Goal: Task Accomplishment & Management: Complete application form

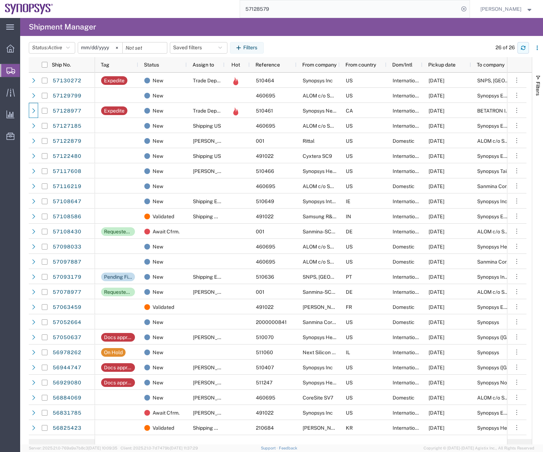
click at [523, 45] on icon "button" at bounding box center [523, 47] width 5 height 5
click at [525, 45] on icon "button" at bounding box center [523, 47] width 5 height 5
click at [526, 49] on button "button" at bounding box center [524, 48] width 12 height 12
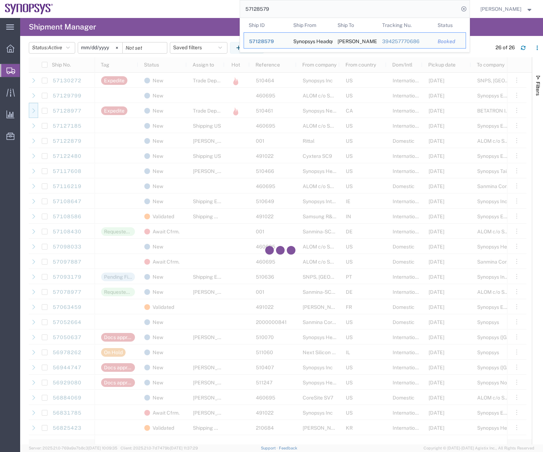
drag, startPoint x: 294, startPoint y: 9, endPoint x: 208, endPoint y: 18, distance: 86.2
click at [242, 10] on div "57128579 Ship ID Ship From Ship To Tracking Nu. Status Ship ID 57128579 Ship Fr…" at bounding box center [264, 9] width 412 height 18
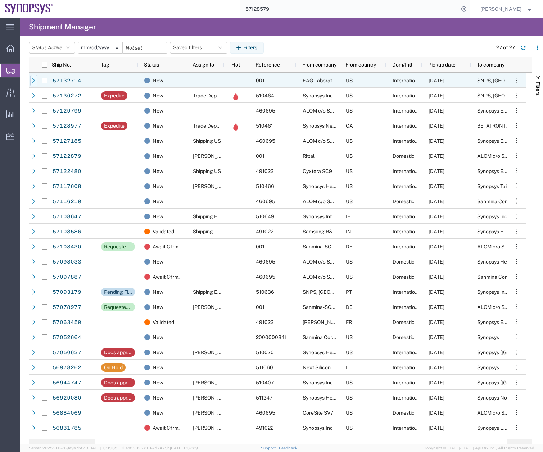
click at [33, 78] on icon at bounding box center [33, 80] width 5 height 5
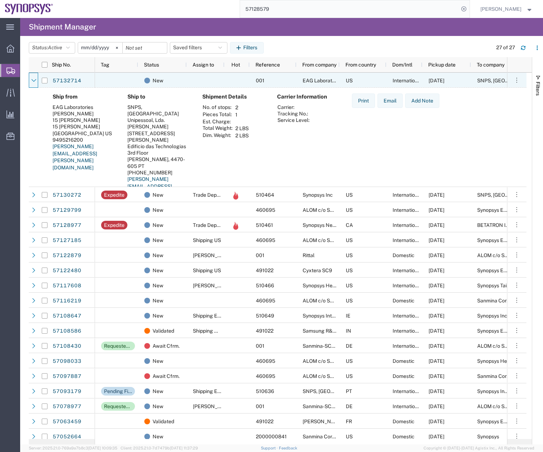
click at [30, 79] on div at bounding box center [33, 80] width 9 height 15
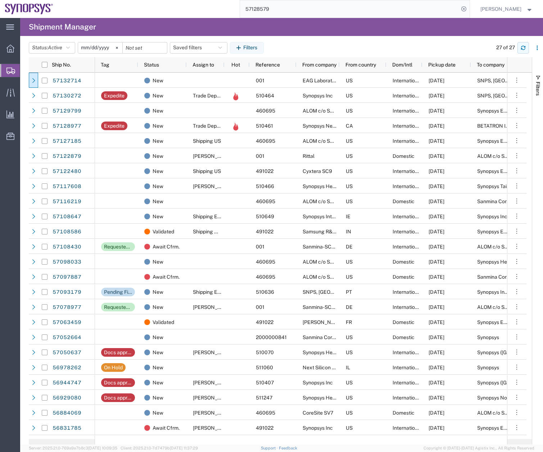
click at [524, 45] on icon "button" at bounding box center [523, 47] width 5 height 5
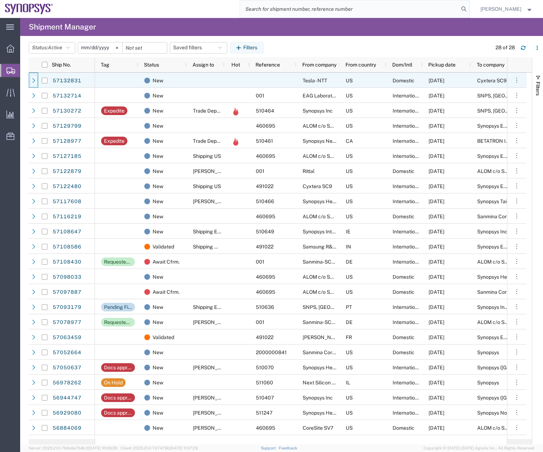
click at [34, 80] on icon at bounding box center [33, 80] width 3 height 5
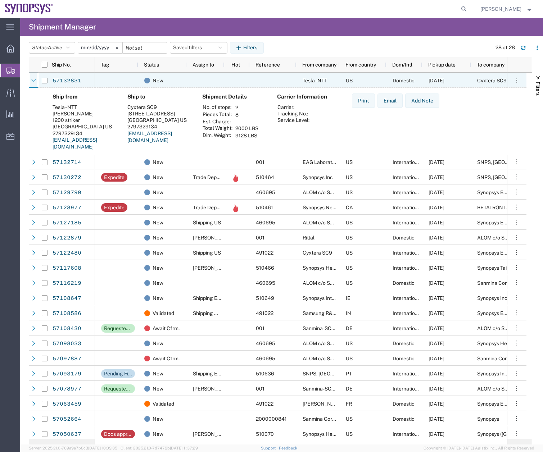
click at [34, 80] on icon at bounding box center [33, 80] width 5 height 5
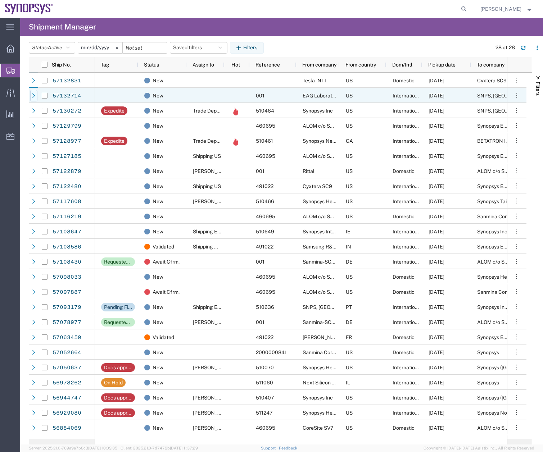
click at [33, 91] on div at bounding box center [33, 96] width 7 height 12
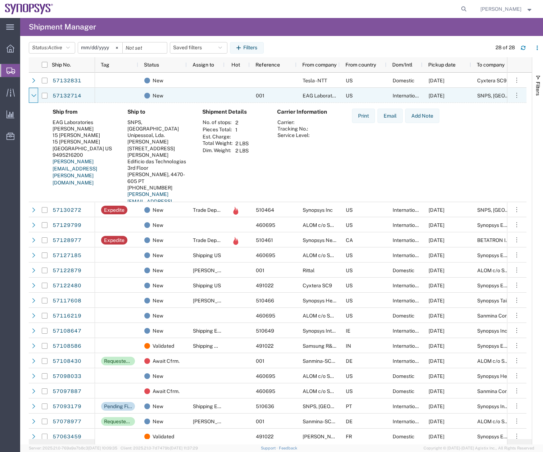
click at [33, 91] on div at bounding box center [33, 96] width 7 height 12
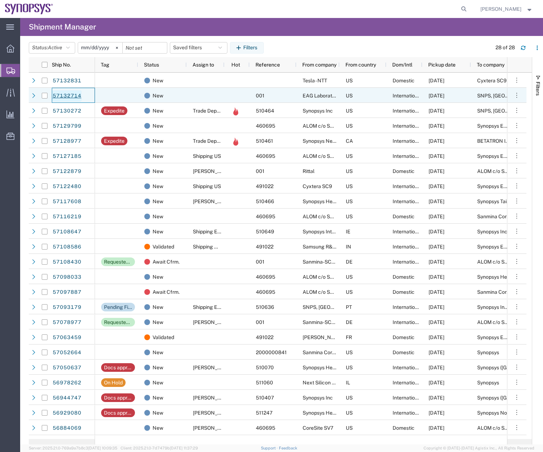
click at [64, 94] on link "57132714" at bounding box center [67, 96] width 30 height 12
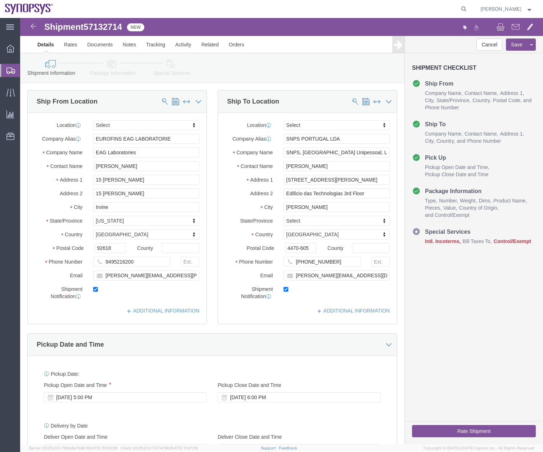
select select
click link "Package Information"
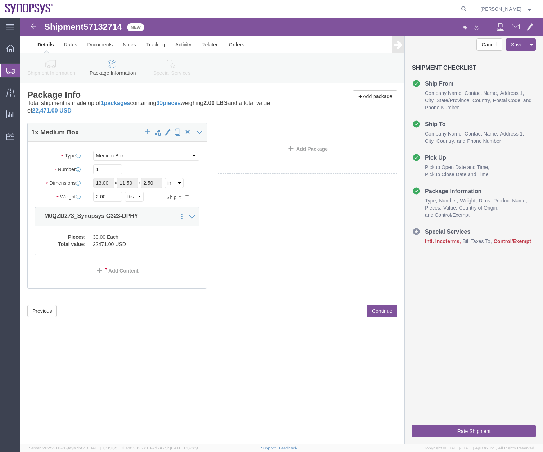
click link "Special Services"
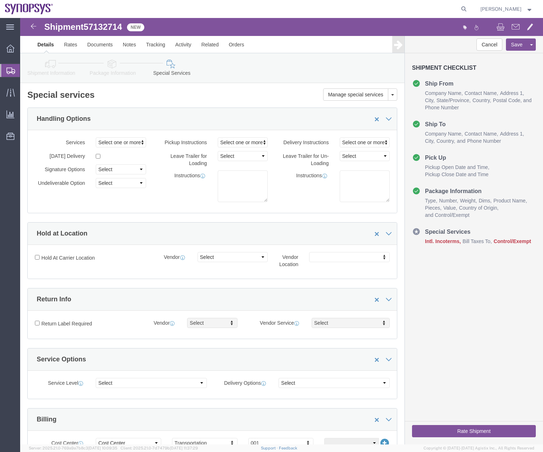
click icon
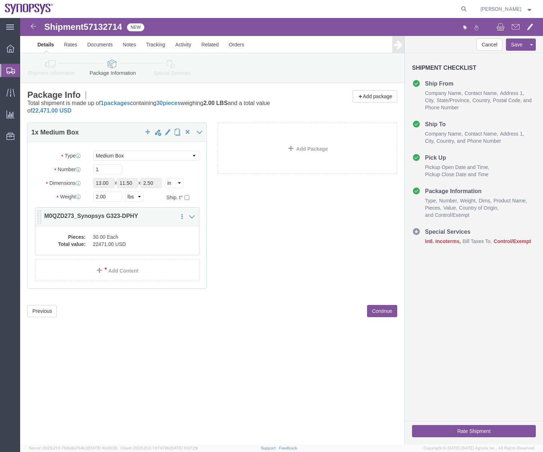
click dd "22471.00 USD"
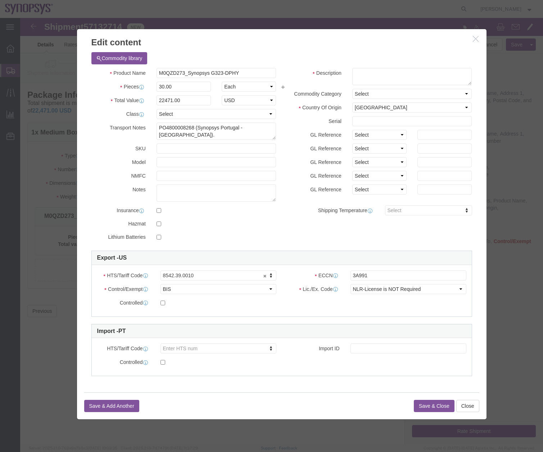
click button "button"
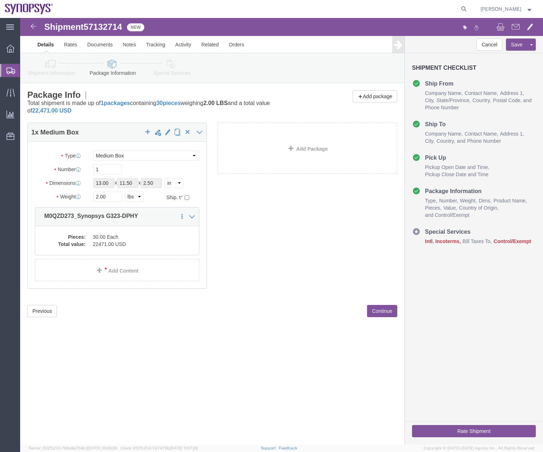
click link "Shipment Information"
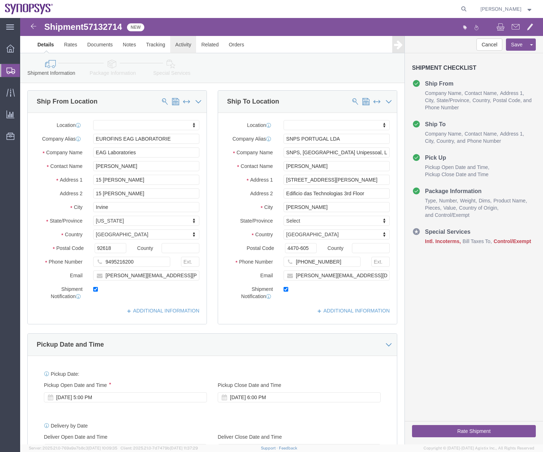
click link "Activity"
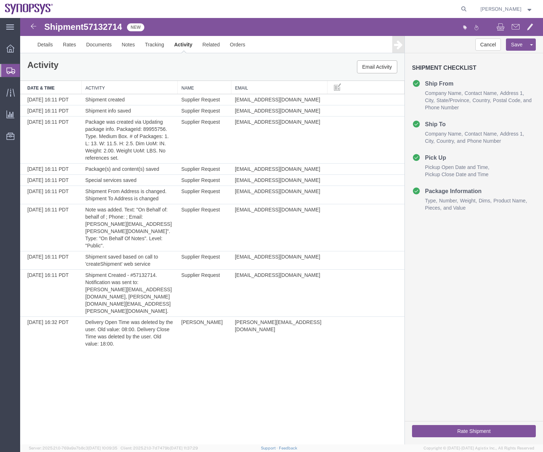
click at [4, 71] on div at bounding box center [10, 70] width 20 height 13
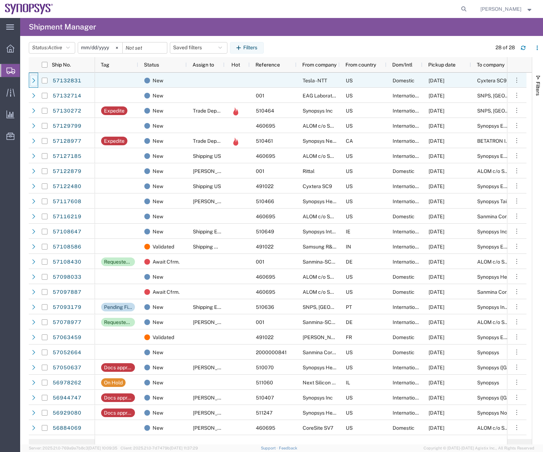
click at [35, 80] on icon at bounding box center [33, 80] width 5 height 5
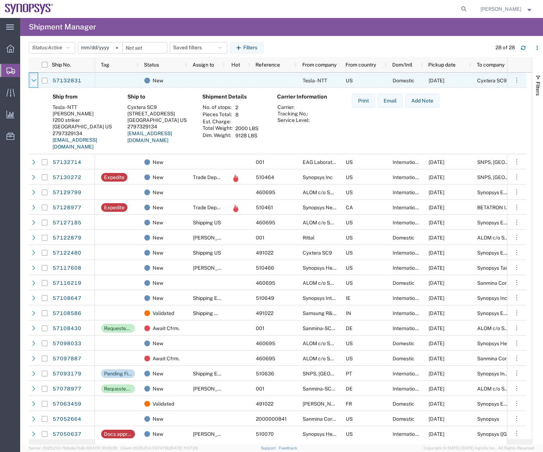
click at [35, 80] on icon at bounding box center [33, 80] width 5 height 5
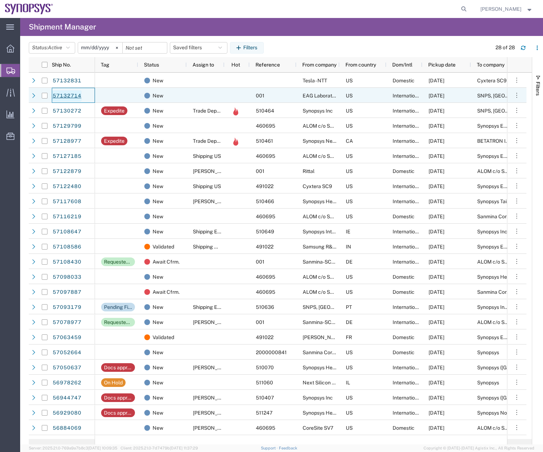
click at [64, 94] on link "57132714" at bounding box center [67, 96] width 30 height 12
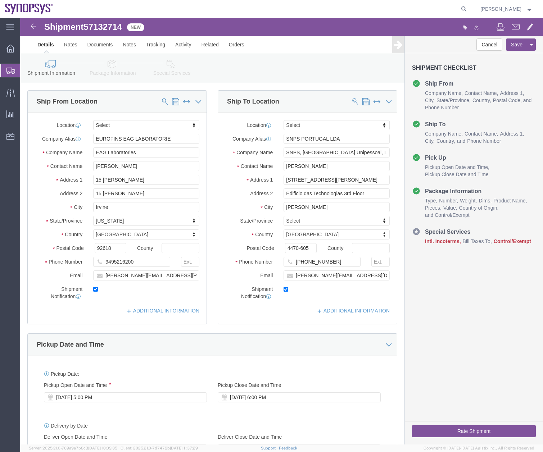
select select
click link "Package Information"
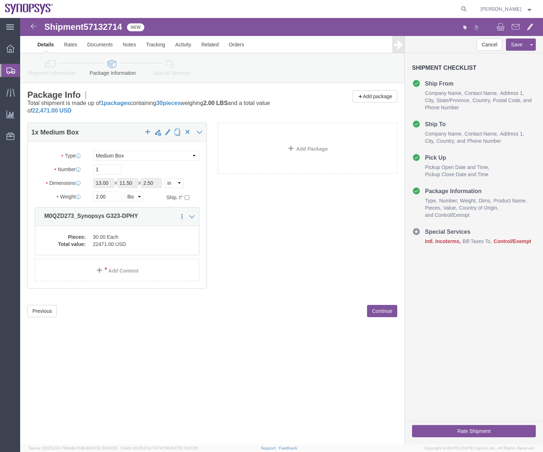
click at [10, 68] on icon at bounding box center [10, 71] width 9 height 6
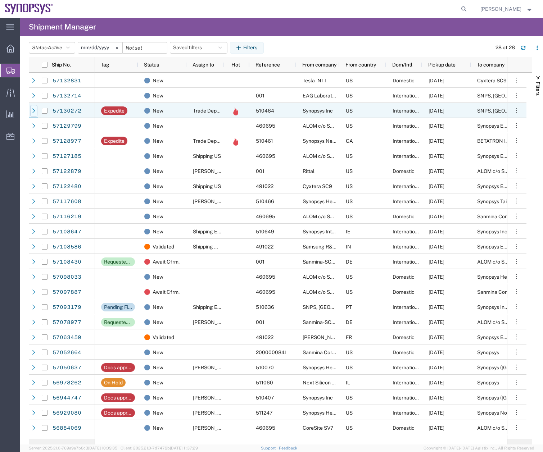
click at [33, 114] on div at bounding box center [33, 111] width 7 height 12
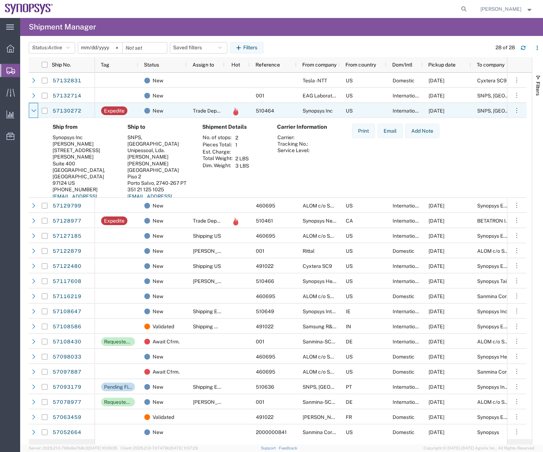
click at [33, 114] on div at bounding box center [33, 111] width 7 height 12
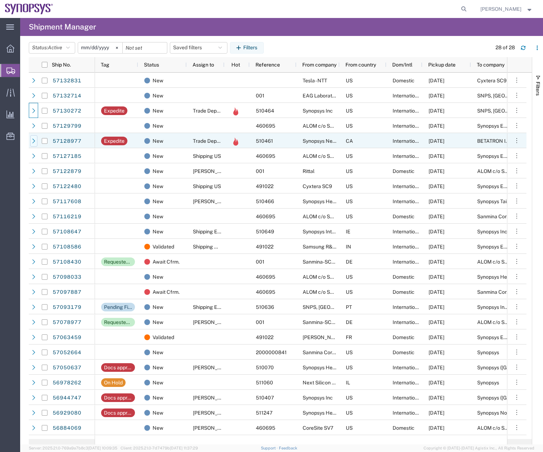
click at [35, 140] on icon at bounding box center [33, 141] width 5 height 5
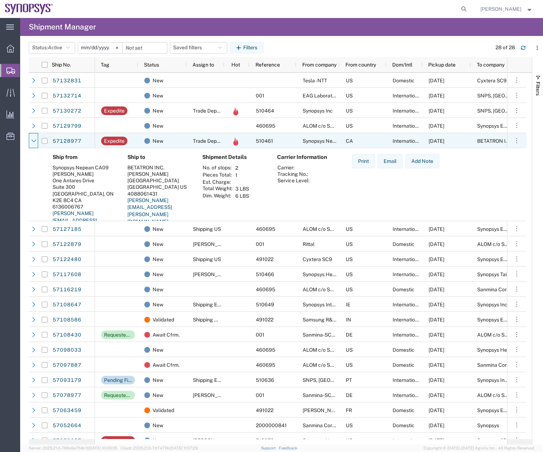
click at [35, 140] on icon at bounding box center [33, 141] width 5 height 5
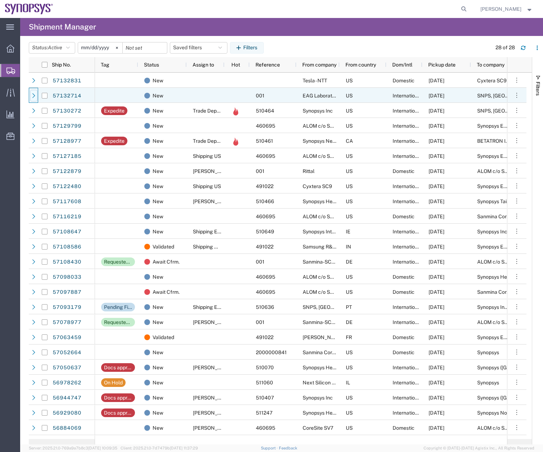
click at [36, 91] on div at bounding box center [33, 96] width 7 height 12
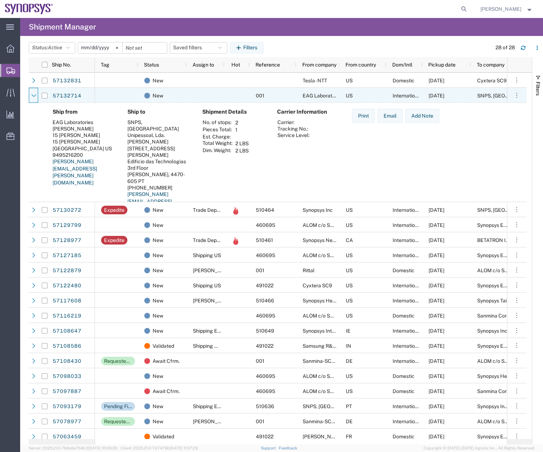
click at [36, 91] on div at bounding box center [33, 96] width 7 height 12
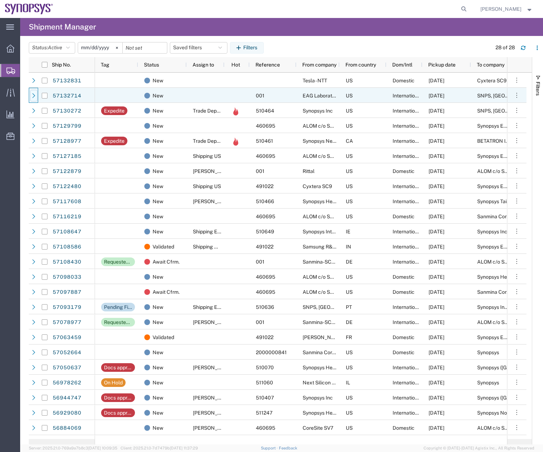
click at [36, 91] on div at bounding box center [33, 96] width 7 height 12
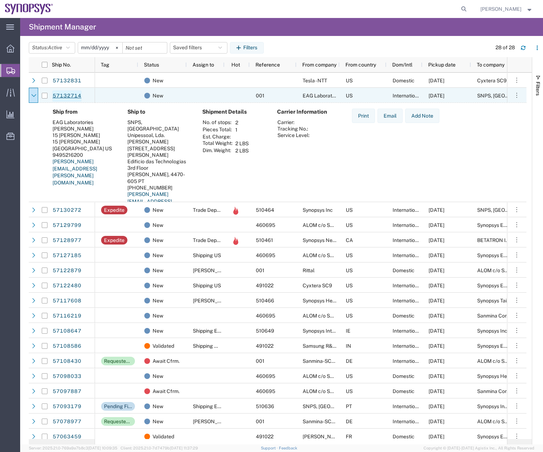
click at [68, 95] on link "57132714" at bounding box center [67, 96] width 30 height 12
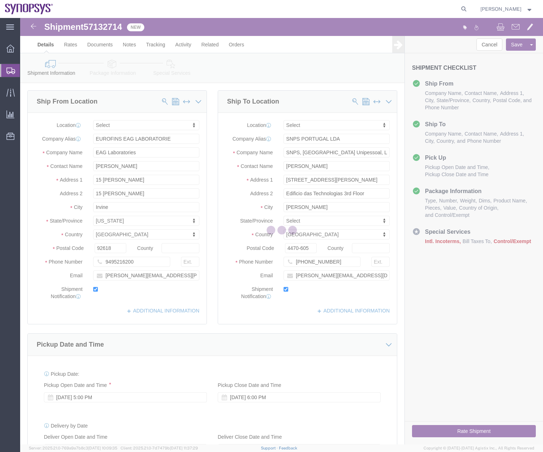
select select
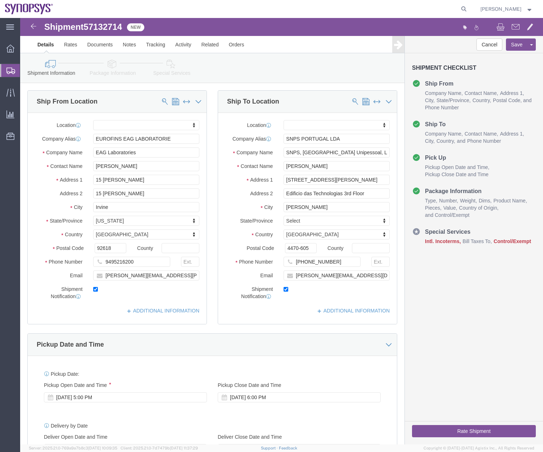
click link "Special Services"
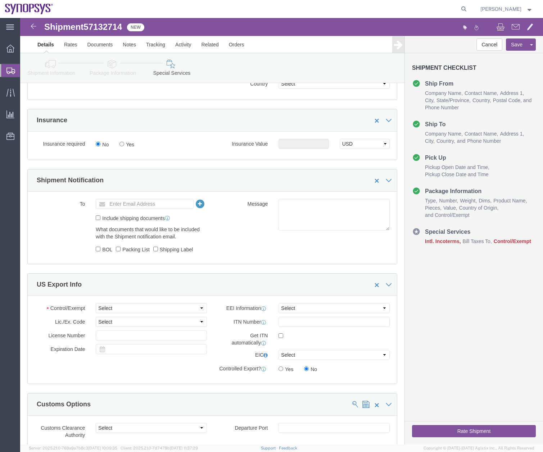
scroll to position [466, 0]
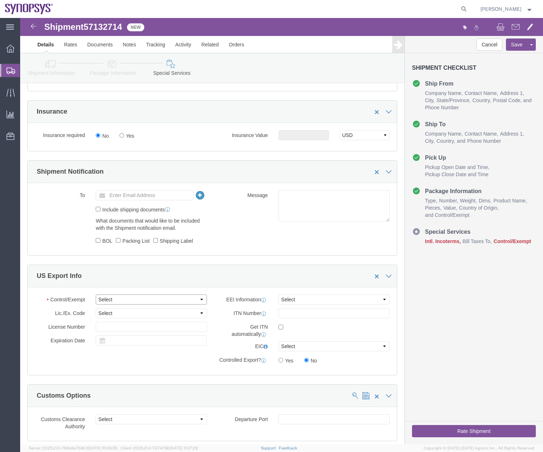
click select "Select ATF BIS DEA EPA FDA FTR ITAR OFAC Other (OPA)"
select select "BIS"
click select "Select ATF BIS DEA EPA FDA FTR ITAR OFAC Other (OPA)"
click link "Package Information"
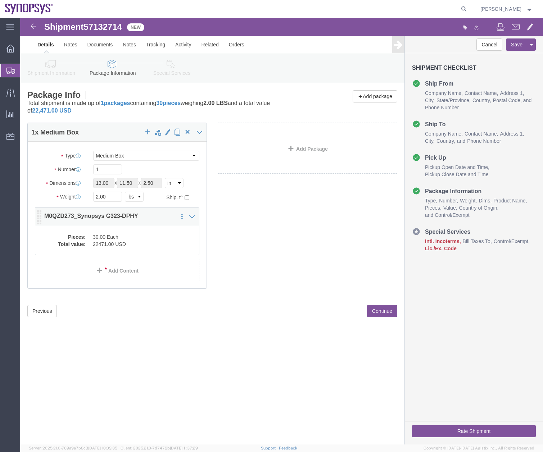
click dd "30.00 Each"
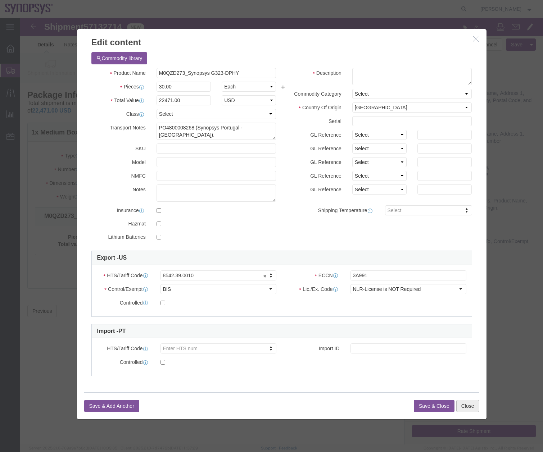
click button "Close"
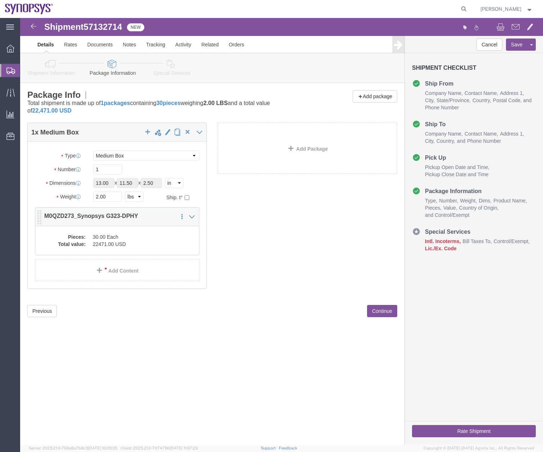
click dd "30.00 Each"
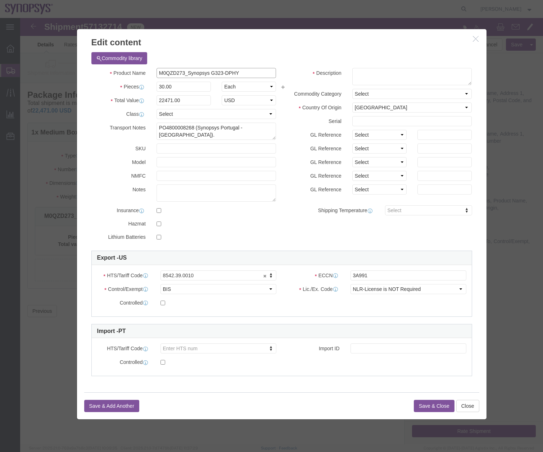
drag, startPoint x: 205, startPoint y: 55, endPoint x: 128, endPoint y: 52, distance: 77.1
click div "Product Name M0QZD273_Synopsys G323-DPHY"
click textarea
paste textarea "M0QZD273_Synopsys G323-DPHY"
type textarea "M0QZD273_Synopsys G323-DPHY"
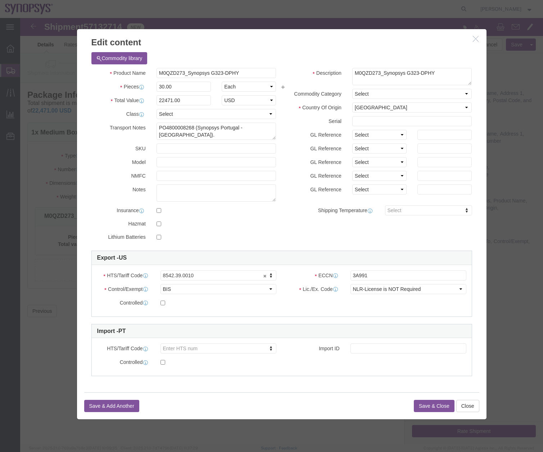
click button "Save & Close"
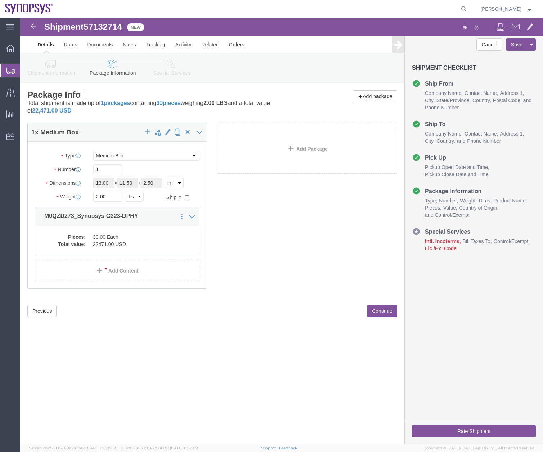
click icon
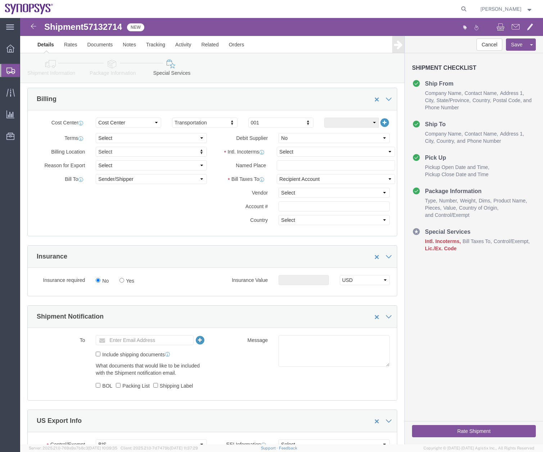
scroll to position [323, 0]
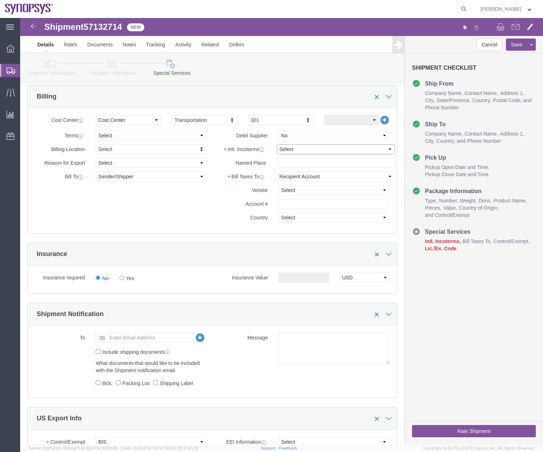
click select "Select Carriage Insurance Paid Carriage Paid To Cost and Freight Cost Insurance…"
select select "DAP"
click select "Select Carriage Insurance Paid Carriage Paid To Cost and Freight Cost Insurance…"
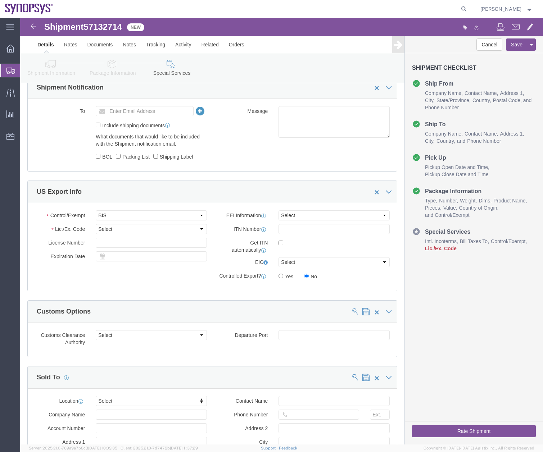
scroll to position [590, 0]
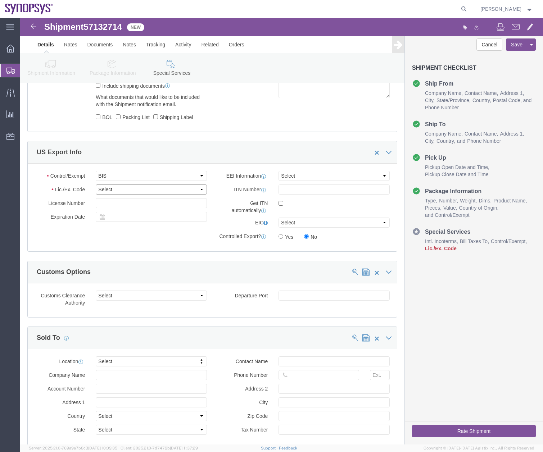
click select "Select AGR-Agricultural APP-Computers APR-Additional Permissive Exports AVS-Air…"
select select "NLR"
click select "Select AGR-Agricultural APP-Computers APR-Additional Permissive Exports AVS-Air…"
click select "Select AES-Direct EEI Carrier File EEI EEI Exempt"
select select "AESD"
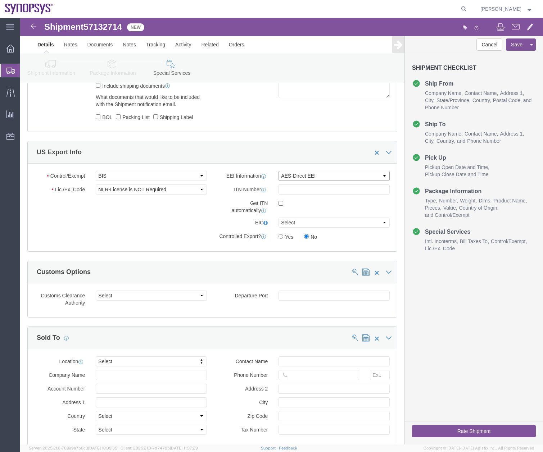
click select "Select AES-Direct EEI Carrier File EEI EEI Exempt"
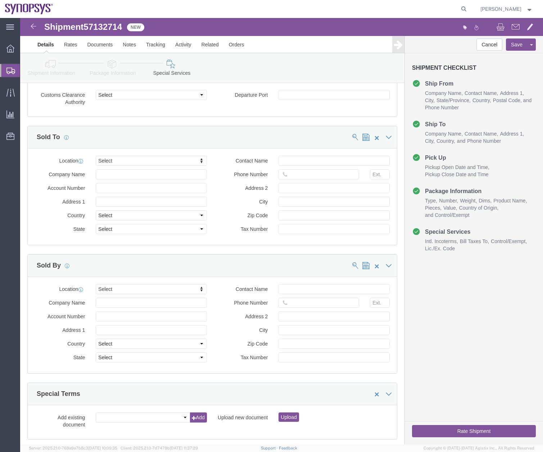
scroll to position [771, 0]
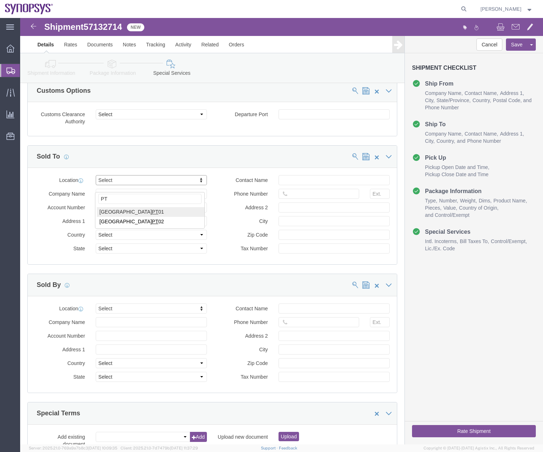
type input "PT"
select select "63152"
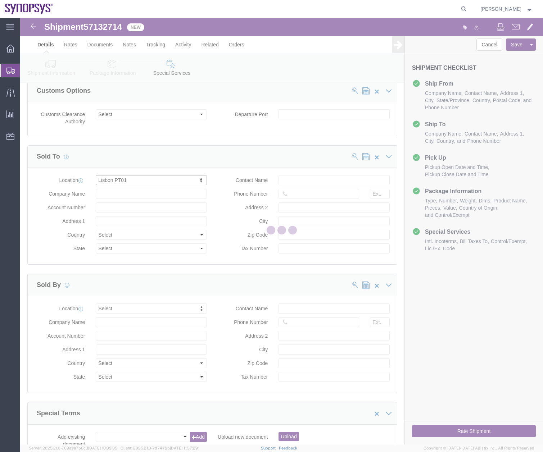
type input "[GEOGRAPHIC_DATA]"
select select "PT"
type input "Piso 2"
type input "Porto Salvo"
type input "2740-267"
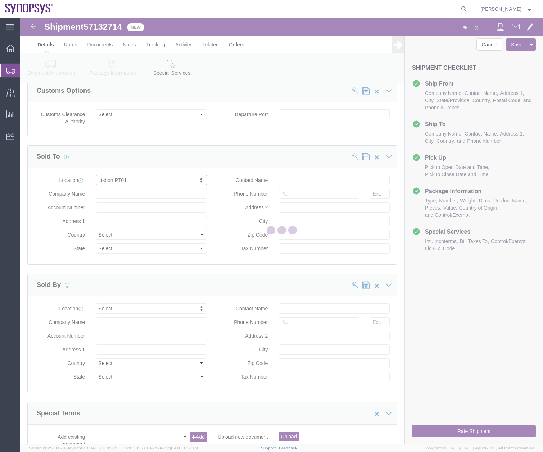
type input "SNPS, [GEOGRAPHIC_DATA] Unipessoal, Lda."
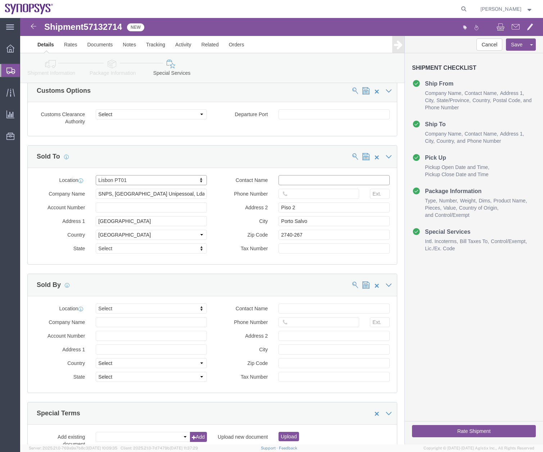
click input "text"
type input "t"
type input "[PERSON_NAME]"
paste input "[PHONE_NUMBER]"
click input "[PHONE_NUMBER]"
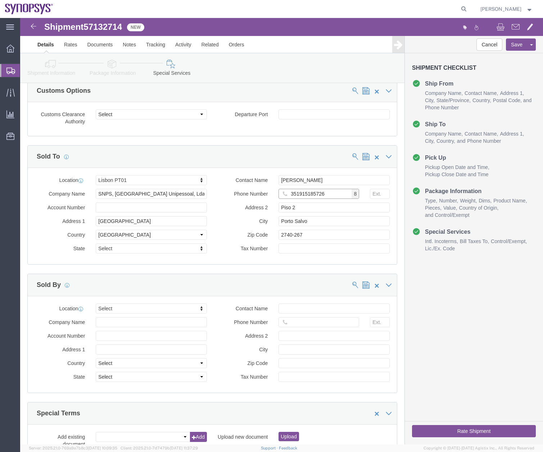
type input "351915185726"
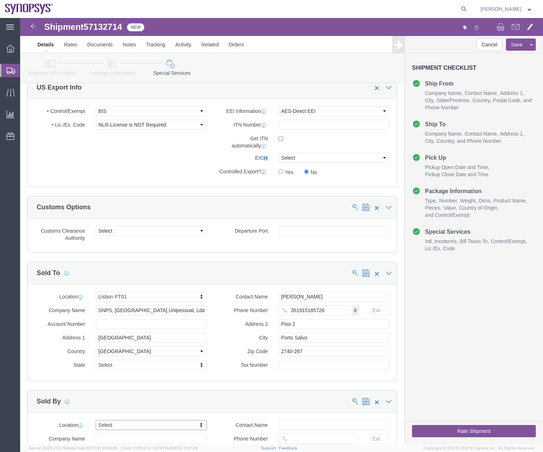
scroll to position [526, 0]
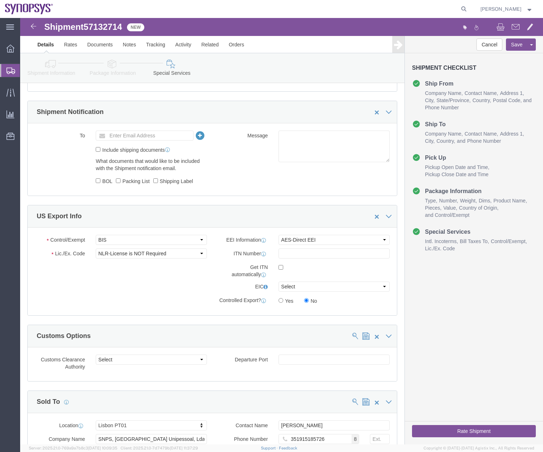
click icon
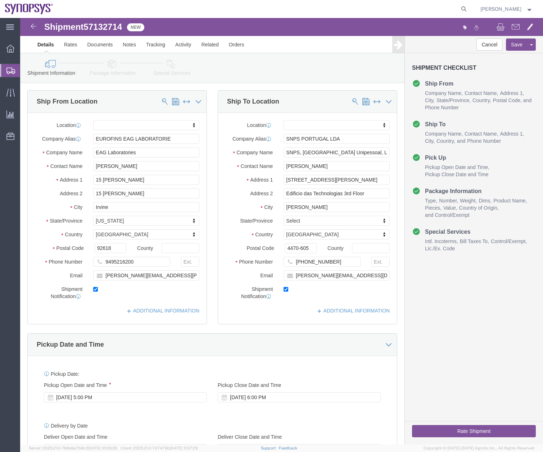
click icon
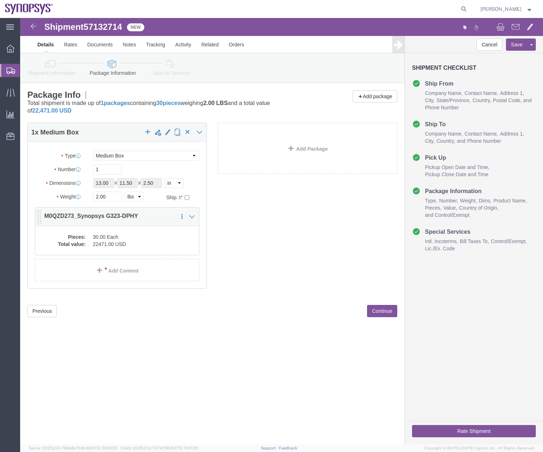
click dd "22471.00 USD"
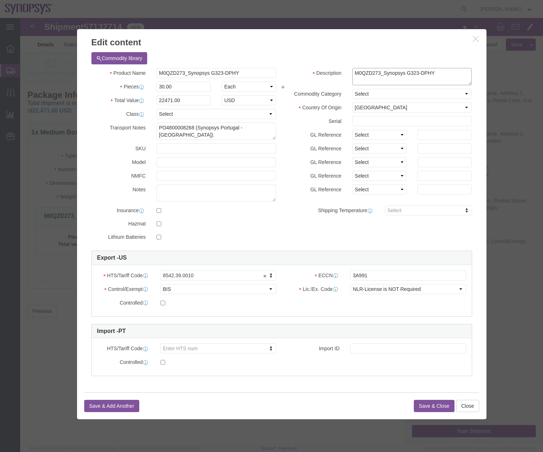
drag, startPoint x: 416, startPoint y: 55, endPoint x: 325, endPoint y: 55, distance: 91.4
click div "Description M0QZD273_Synopsys G323-DPHY"
click button "Close"
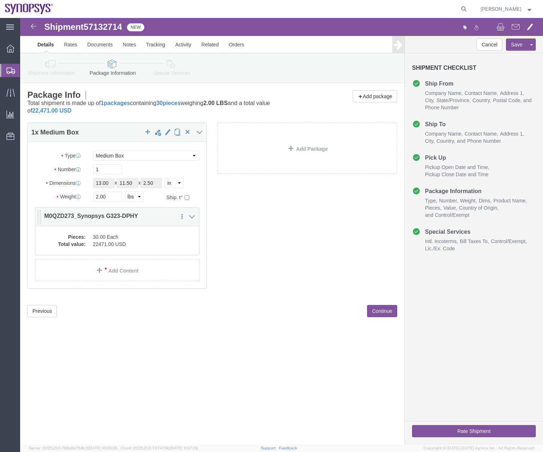
click dd "30.00 Each"
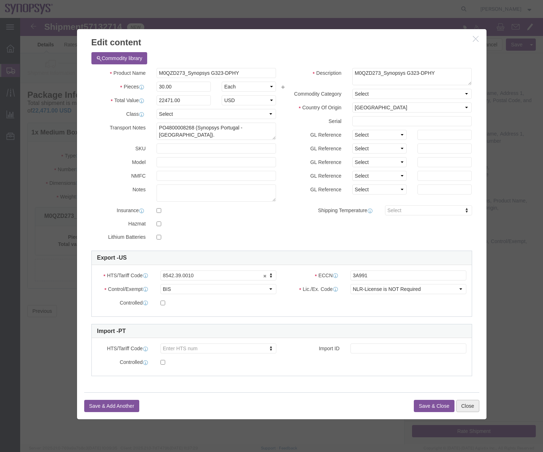
click button "Close"
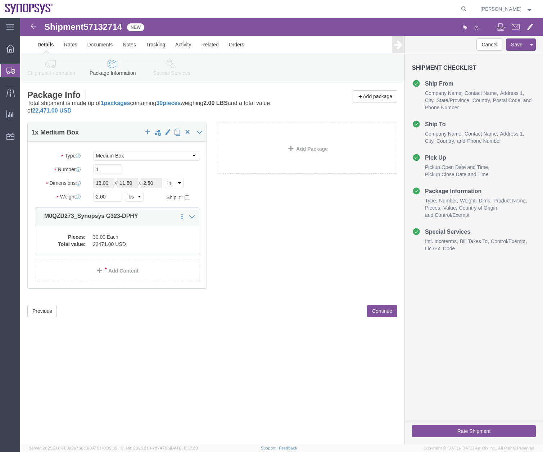
click icon
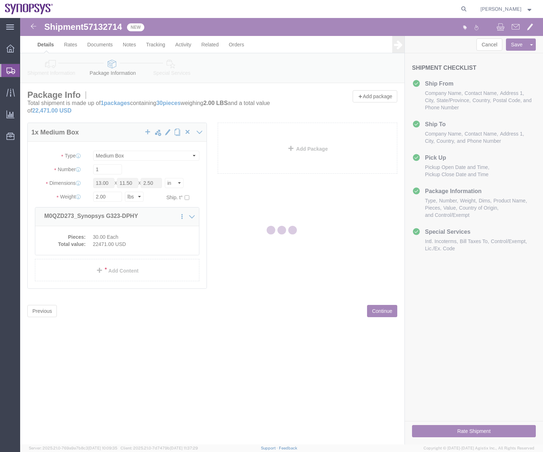
select select
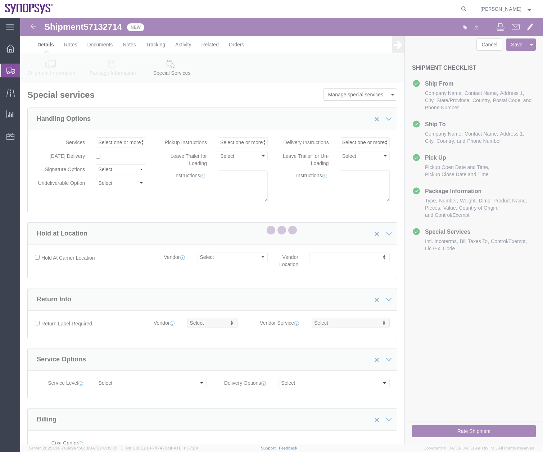
select select "COSTCENTER"
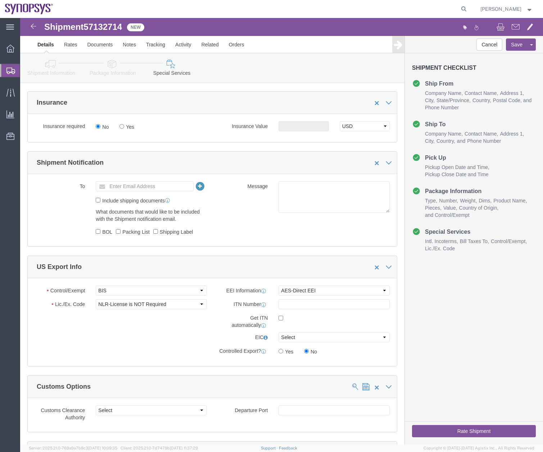
scroll to position [507, 0]
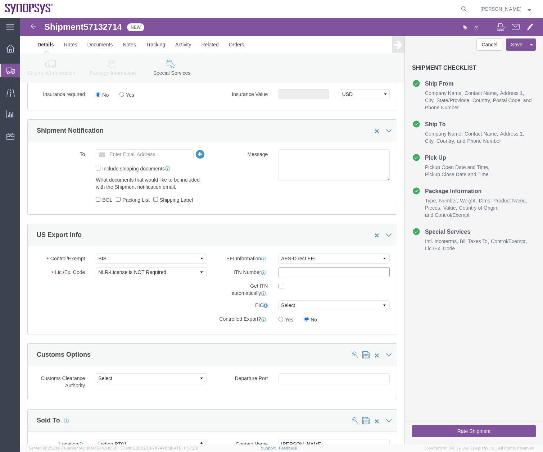
click input "text"
paste input "X20251014100093"
type input "X20251014100093"
click button "Rate Shipment"
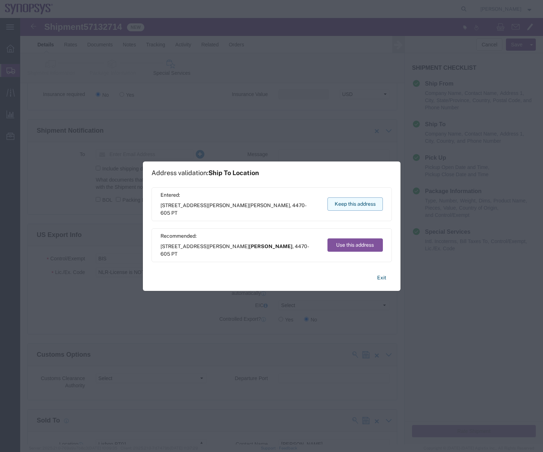
click at [357, 201] on button "Keep this address" at bounding box center [355, 204] width 55 height 13
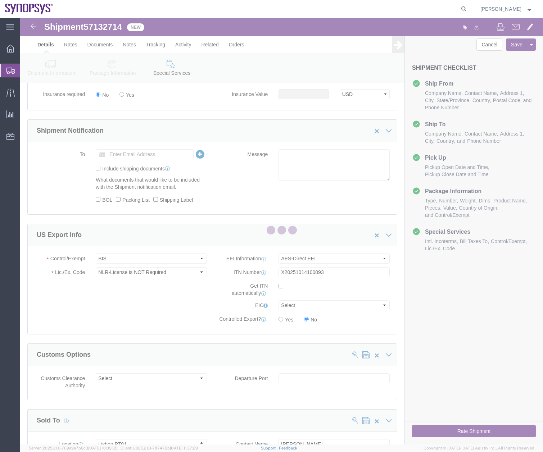
scroll to position [0, 0]
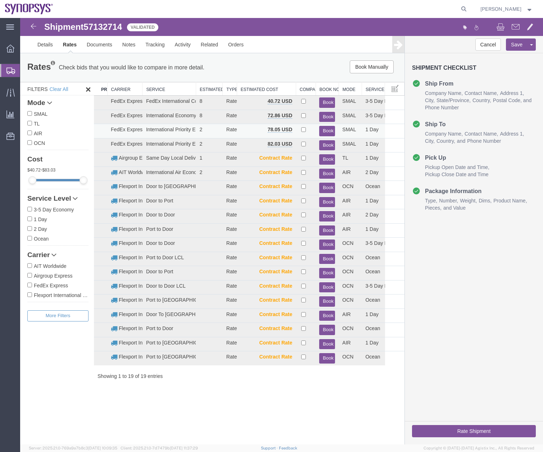
click at [330, 129] on button "Book" at bounding box center [327, 131] width 16 height 10
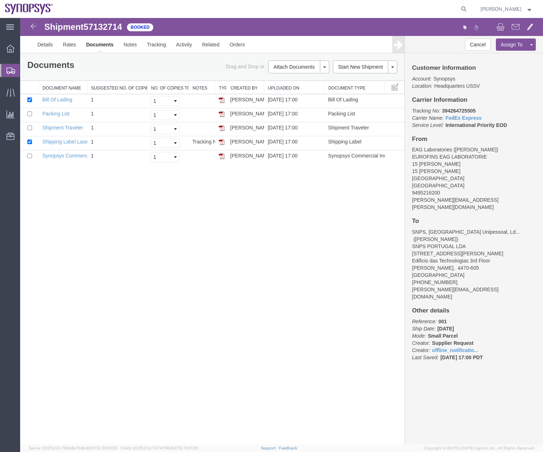
click at [12, 69] on icon at bounding box center [10, 71] width 9 height 6
